Goal: Task Accomplishment & Management: Use online tool/utility

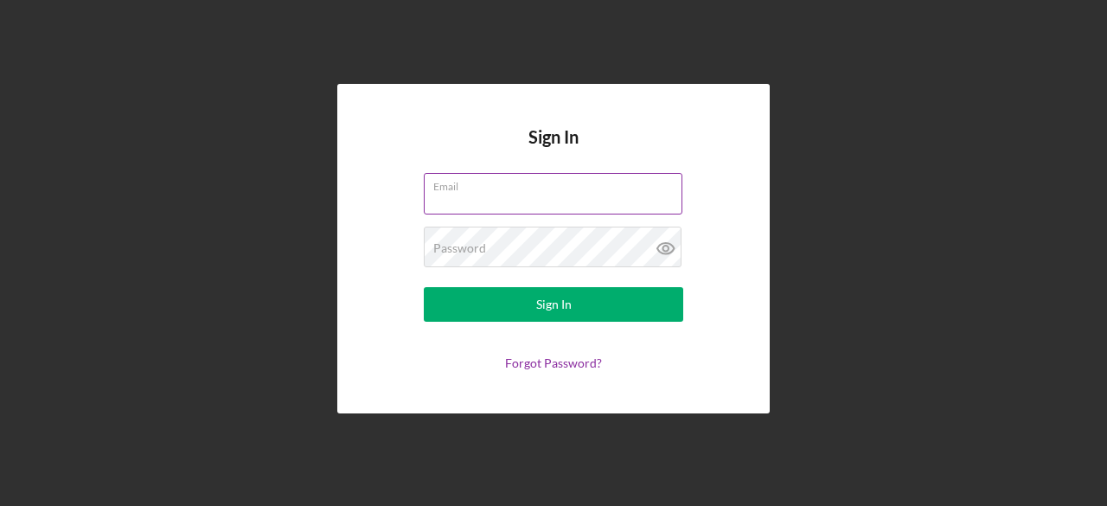
click at [549, 198] on input "Email" at bounding box center [553, 194] width 259 height 42
type input "[EMAIL_ADDRESS][DOMAIN_NAME]"
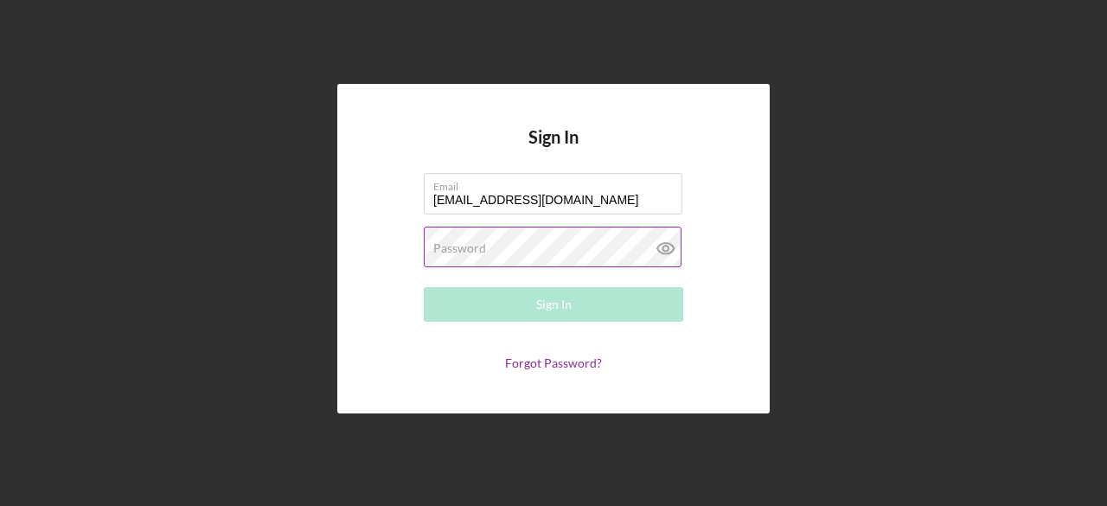
click at [447, 252] on label "Password" at bounding box center [459, 248] width 53 height 14
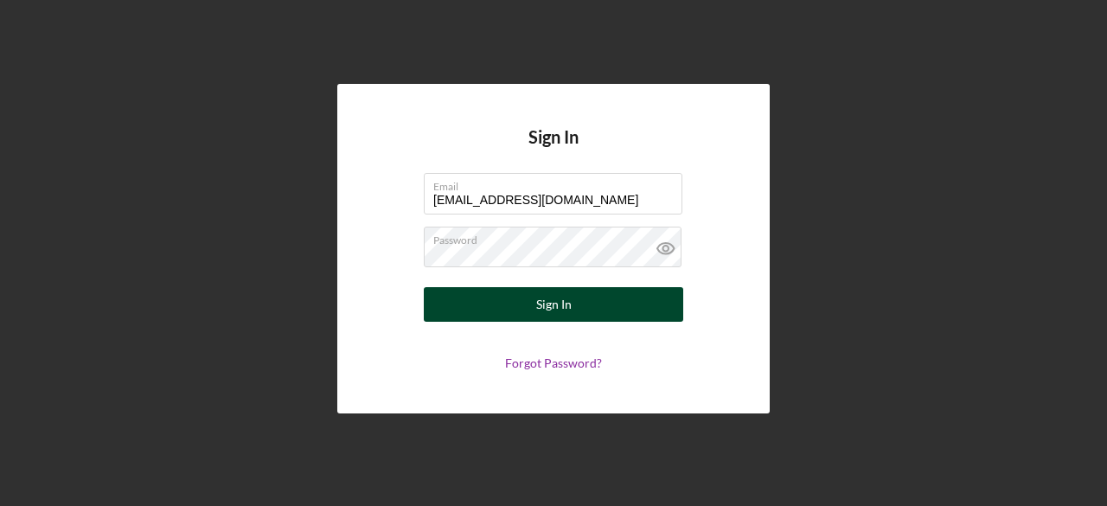
click at [489, 310] on button "Sign In" at bounding box center [553, 304] width 259 height 35
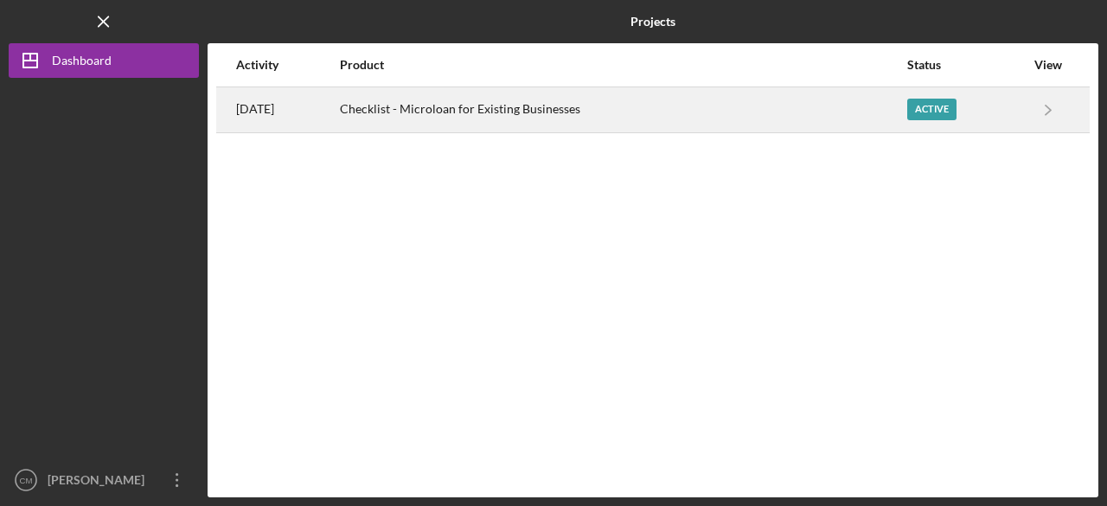
click at [435, 106] on div "Checklist - Microloan for Existing Businesses" at bounding box center [623, 109] width 566 height 43
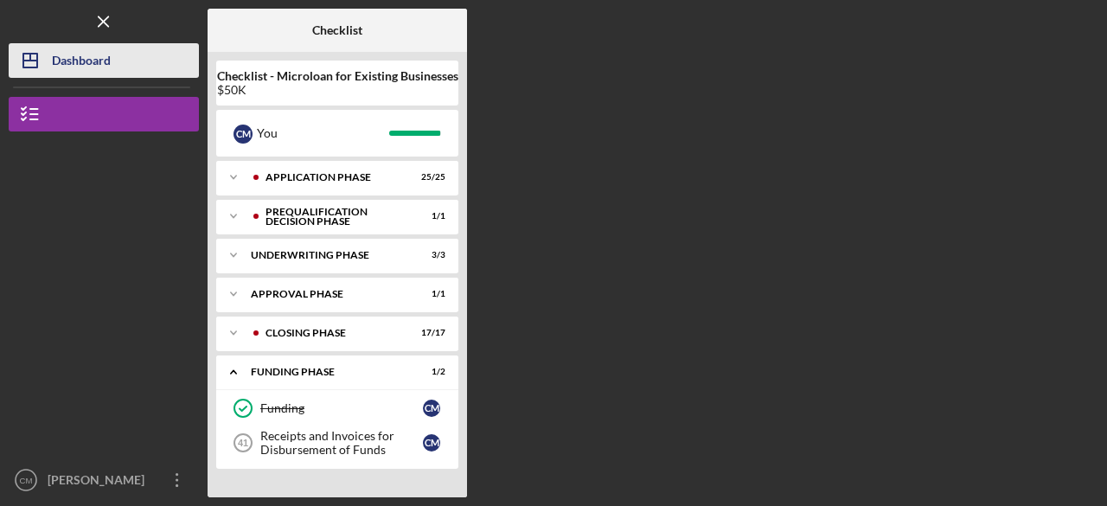
click at [102, 60] on div "Dashboard" at bounding box center [81, 62] width 59 height 39
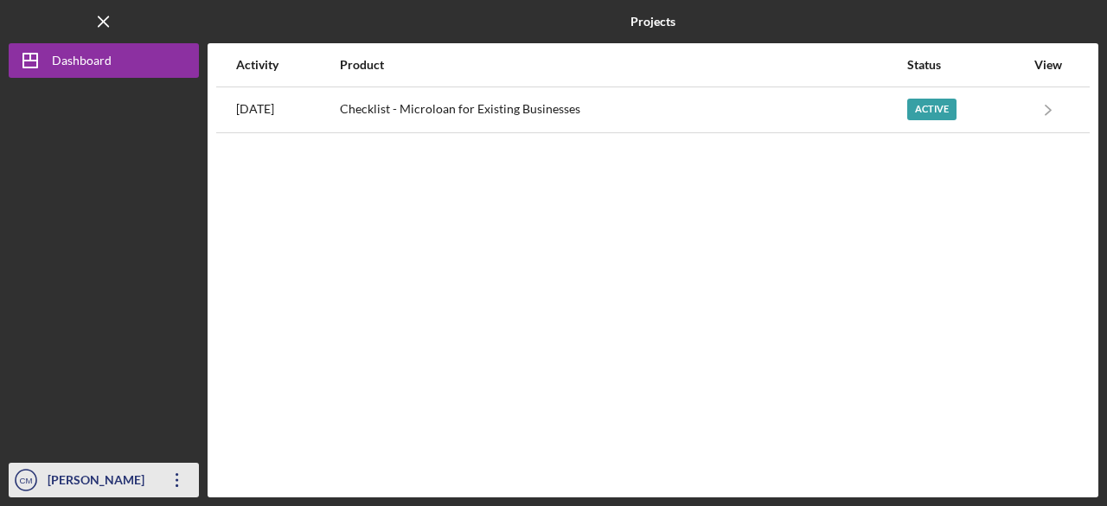
click at [177, 481] on icon "button" at bounding box center [177, 480] width 3 height 14
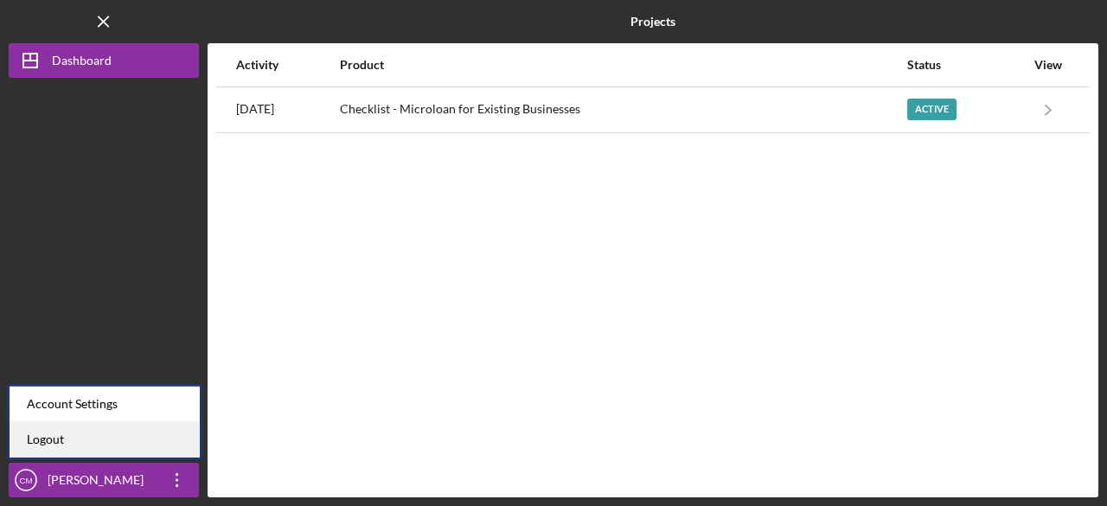
click at [91, 439] on link "Logout" at bounding box center [105, 439] width 190 height 35
